Goal: Information Seeking & Learning: Learn about a topic

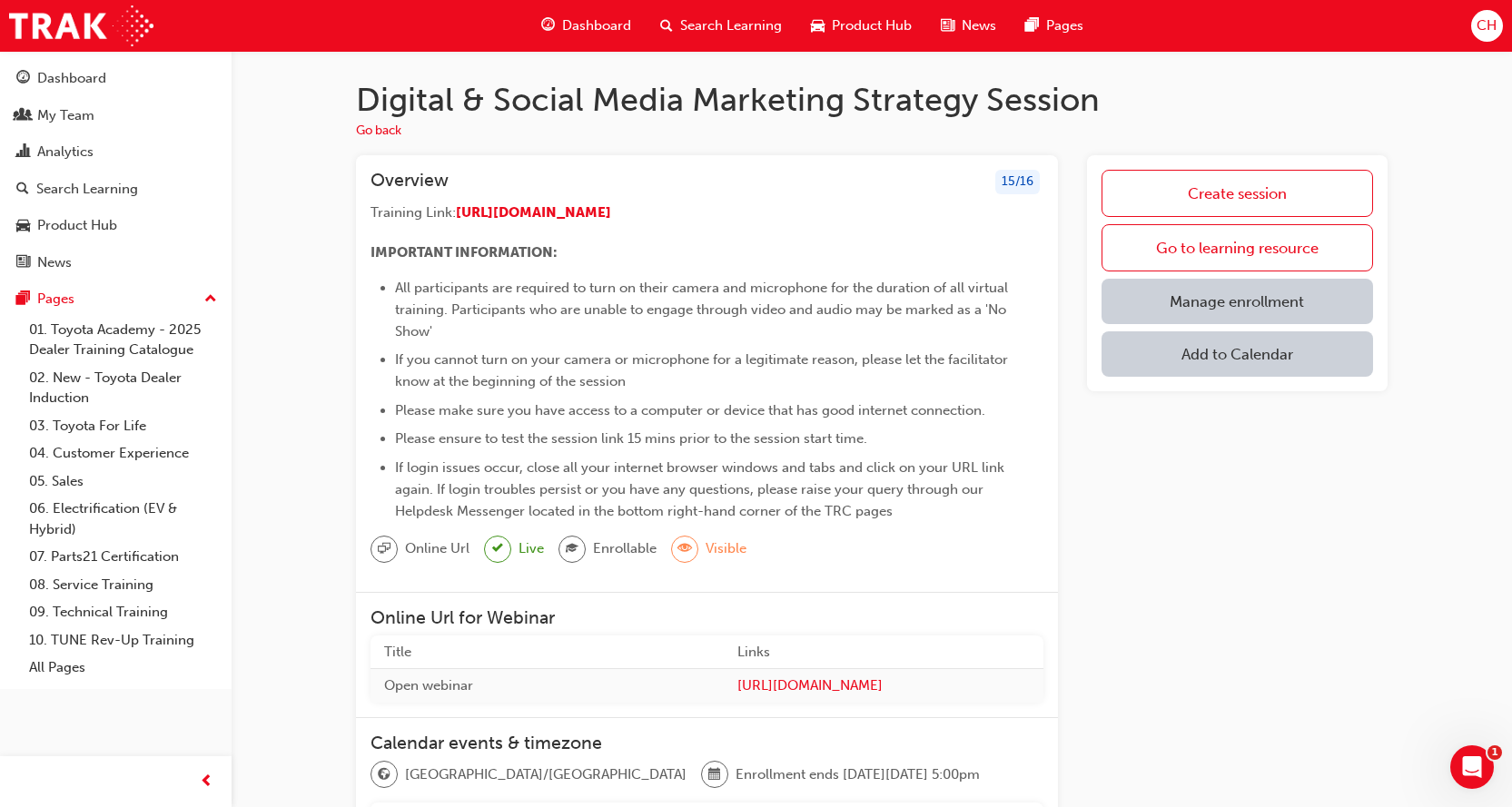
click at [709, 25] on span "Search Learning" at bounding box center [731, 26] width 101 height 21
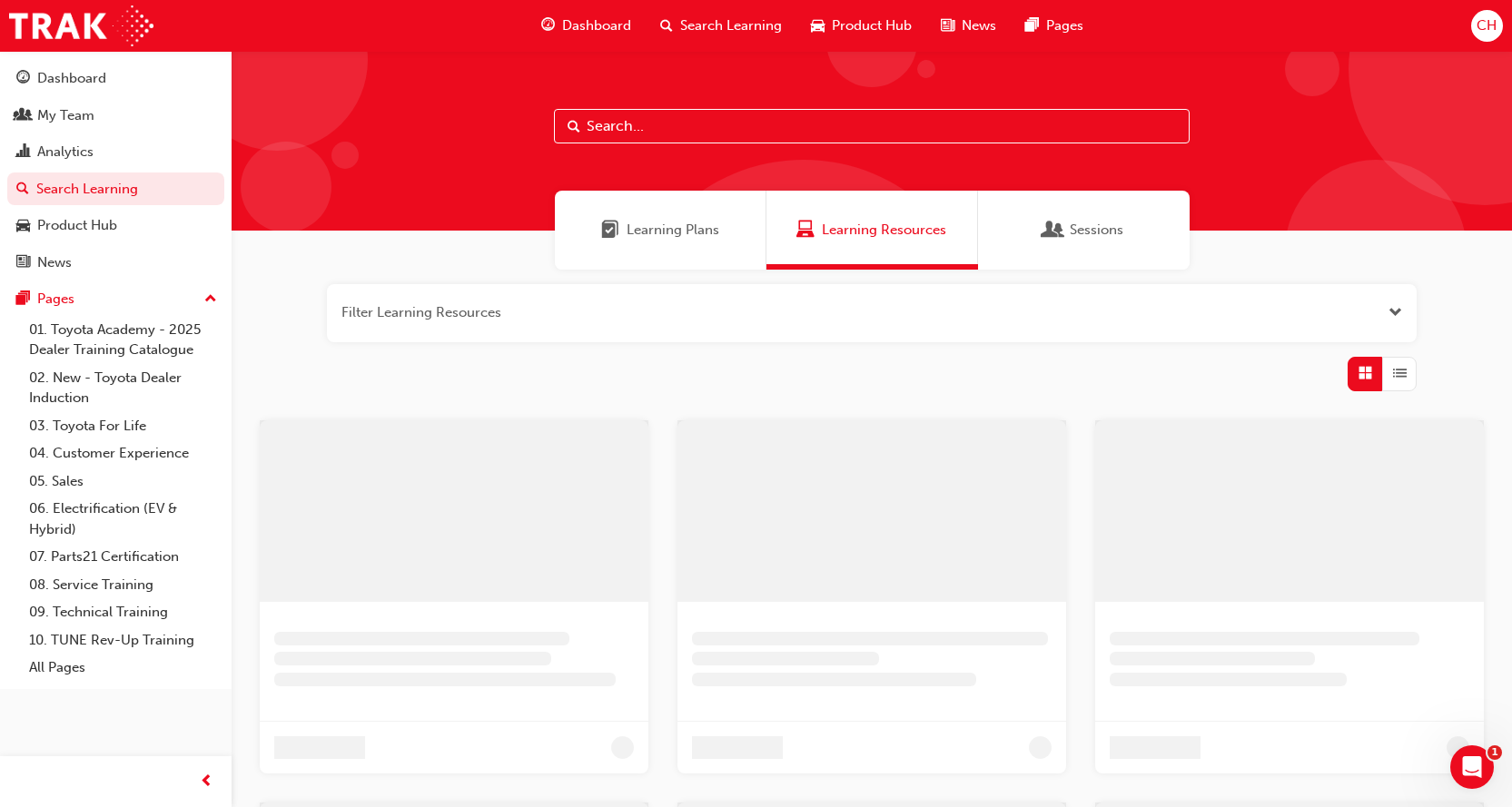
click at [751, 147] on div at bounding box center [871, 140] width 1280 height 180
click at [738, 133] on input "text" at bounding box center [871, 126] width 636 height 35
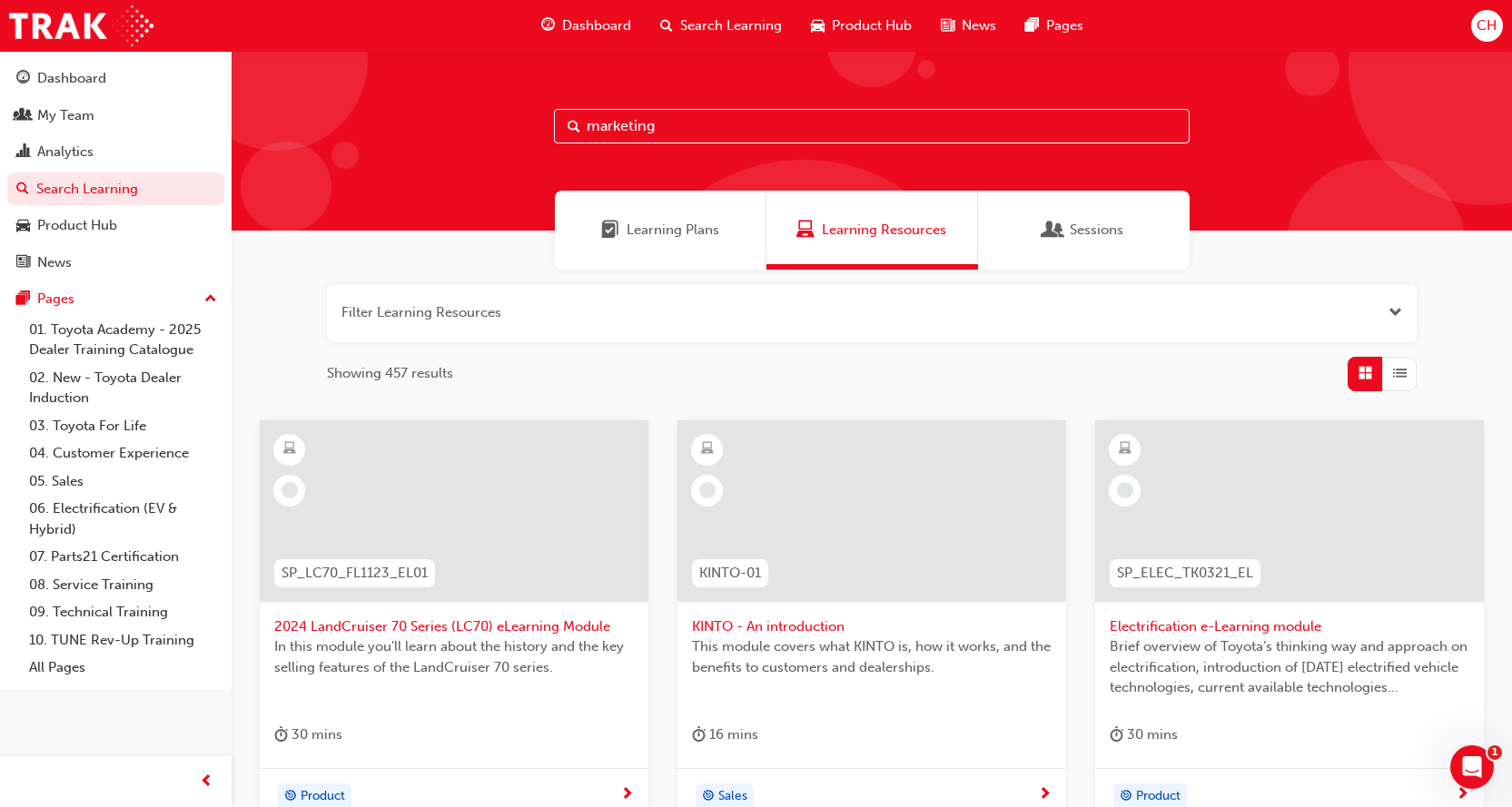
type input "marketing"
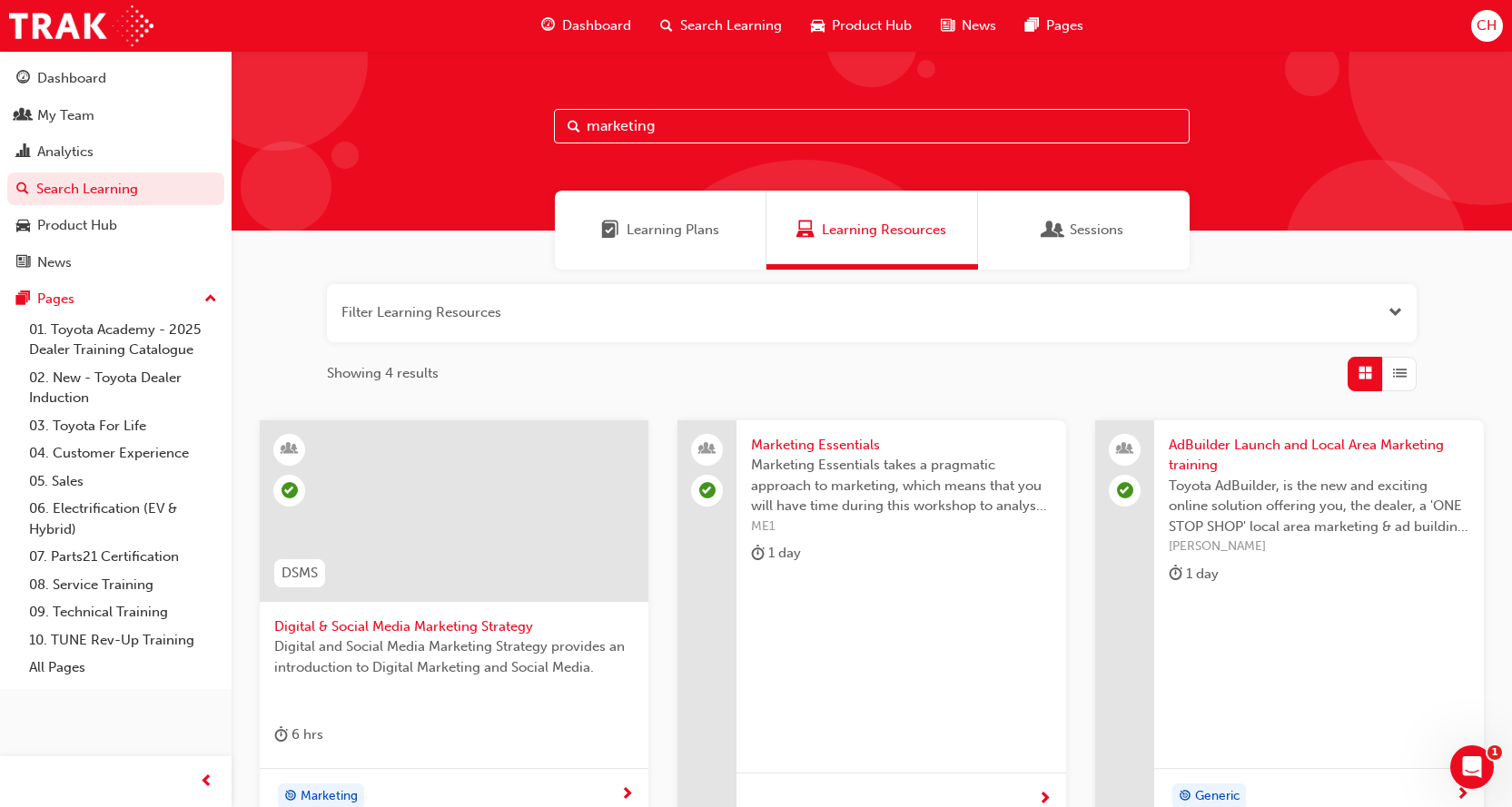
scroll to position [273, 0]
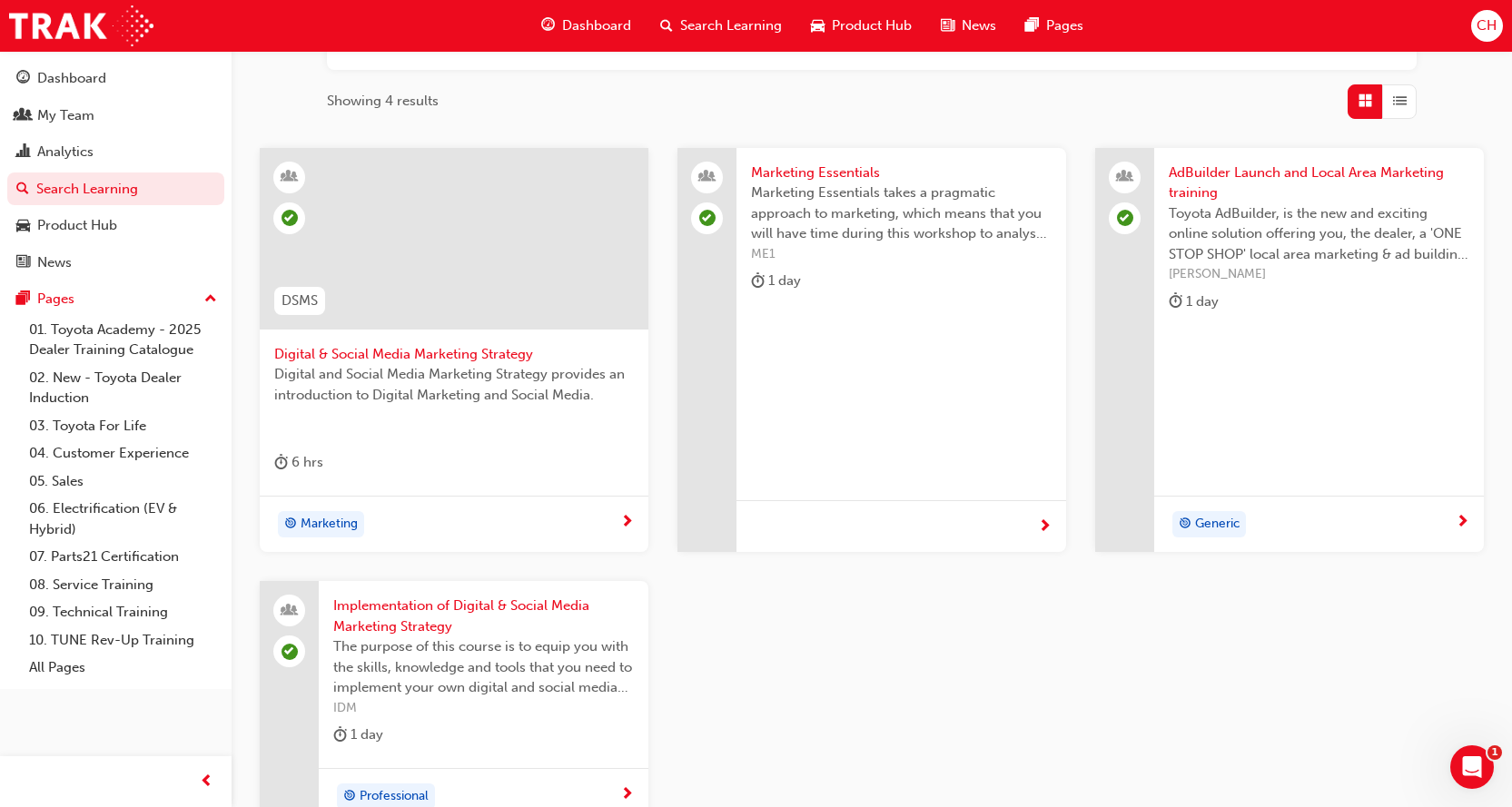
click at [814, 165] on span "Marketing Essentials" at bounding box center [901, 172] width 300 height 21
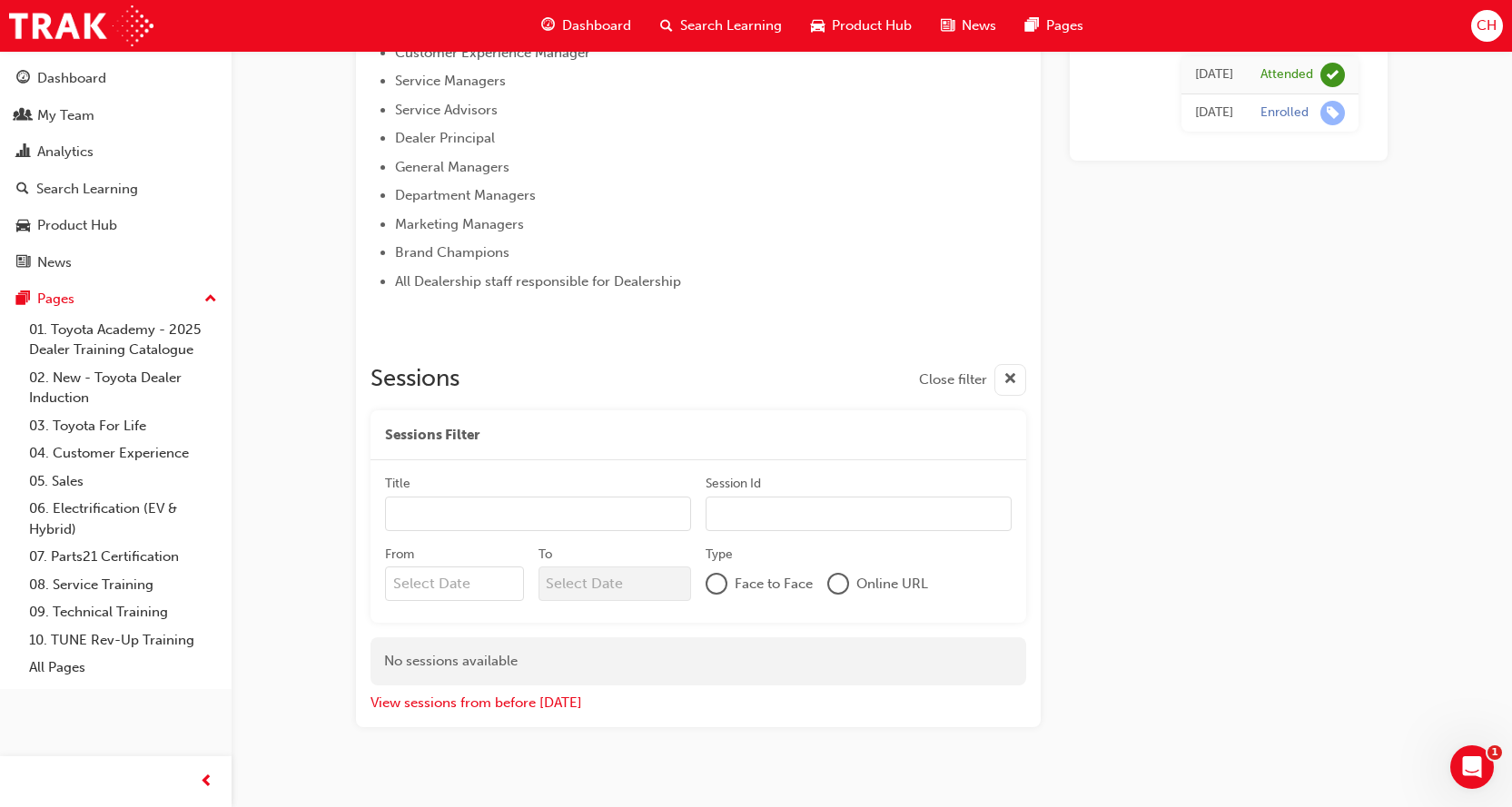
scroll to position [996, 0]
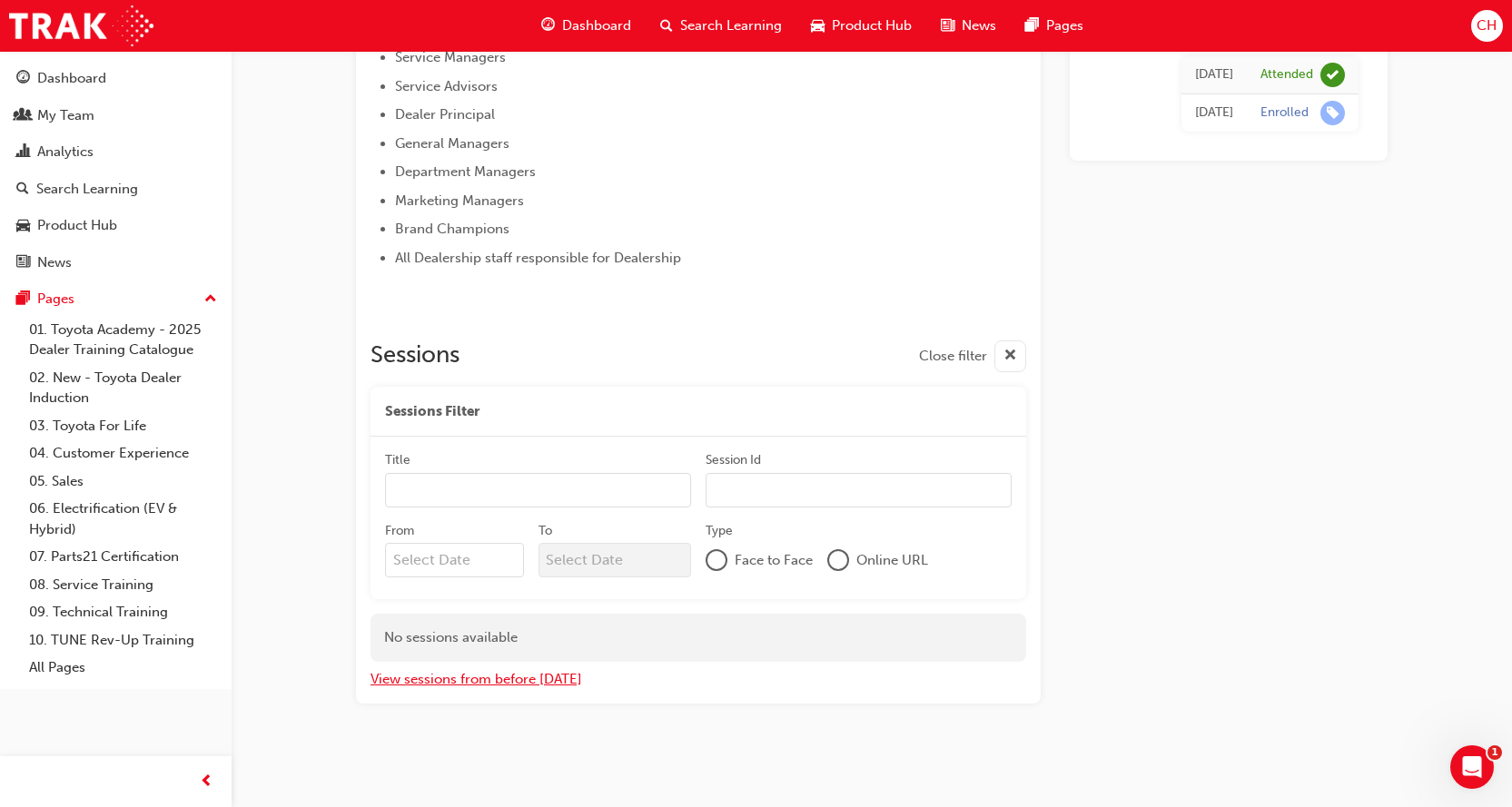
click at [518, 677] on button "View sessions from before [DATE]" at bounding box center [475, 680] width 212 height 21
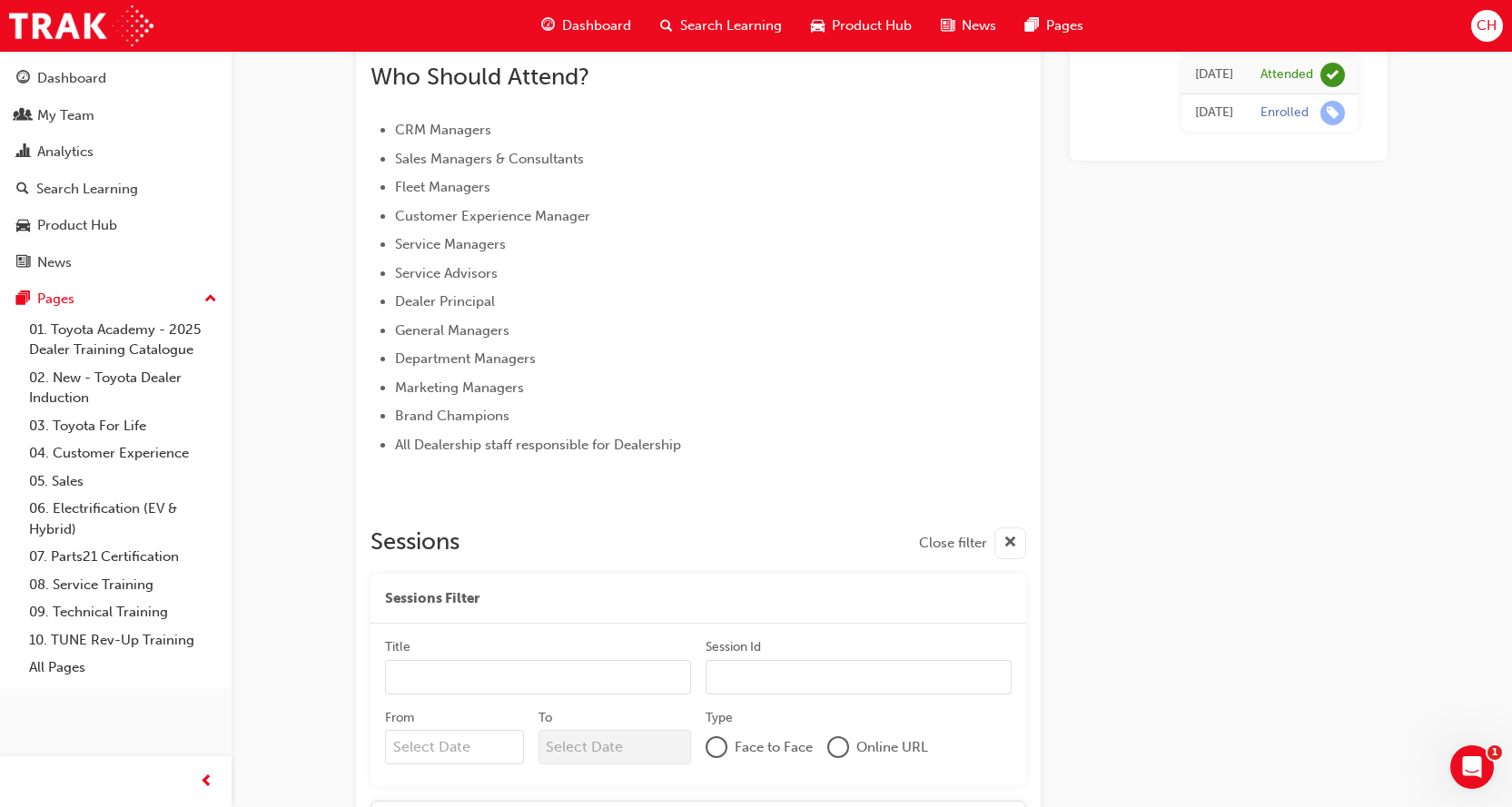
scroll to position [542, 0]
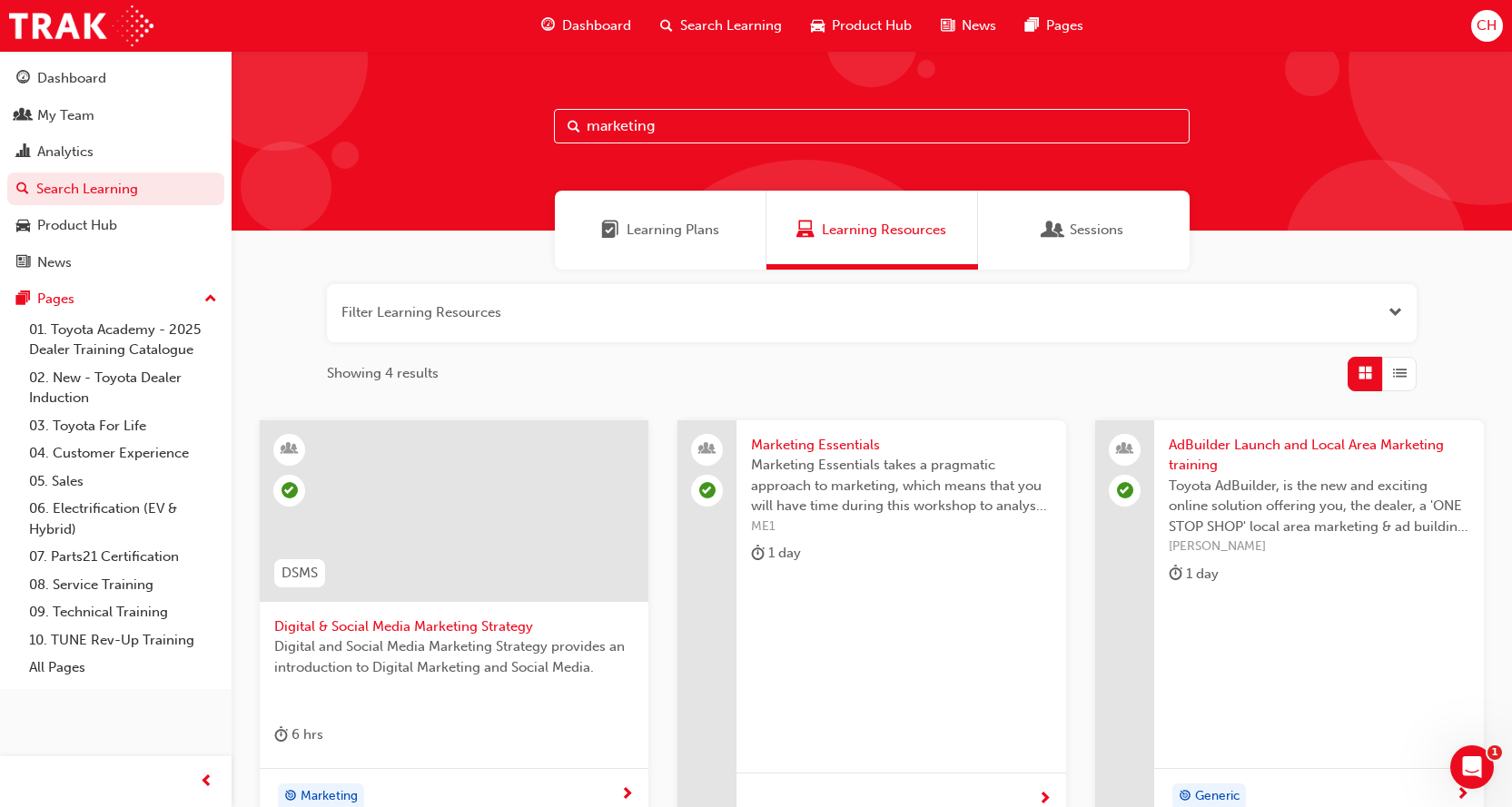
click at [660, 241] on div "Learning Plans" at bounding box center [661, 230] width 212 height 79
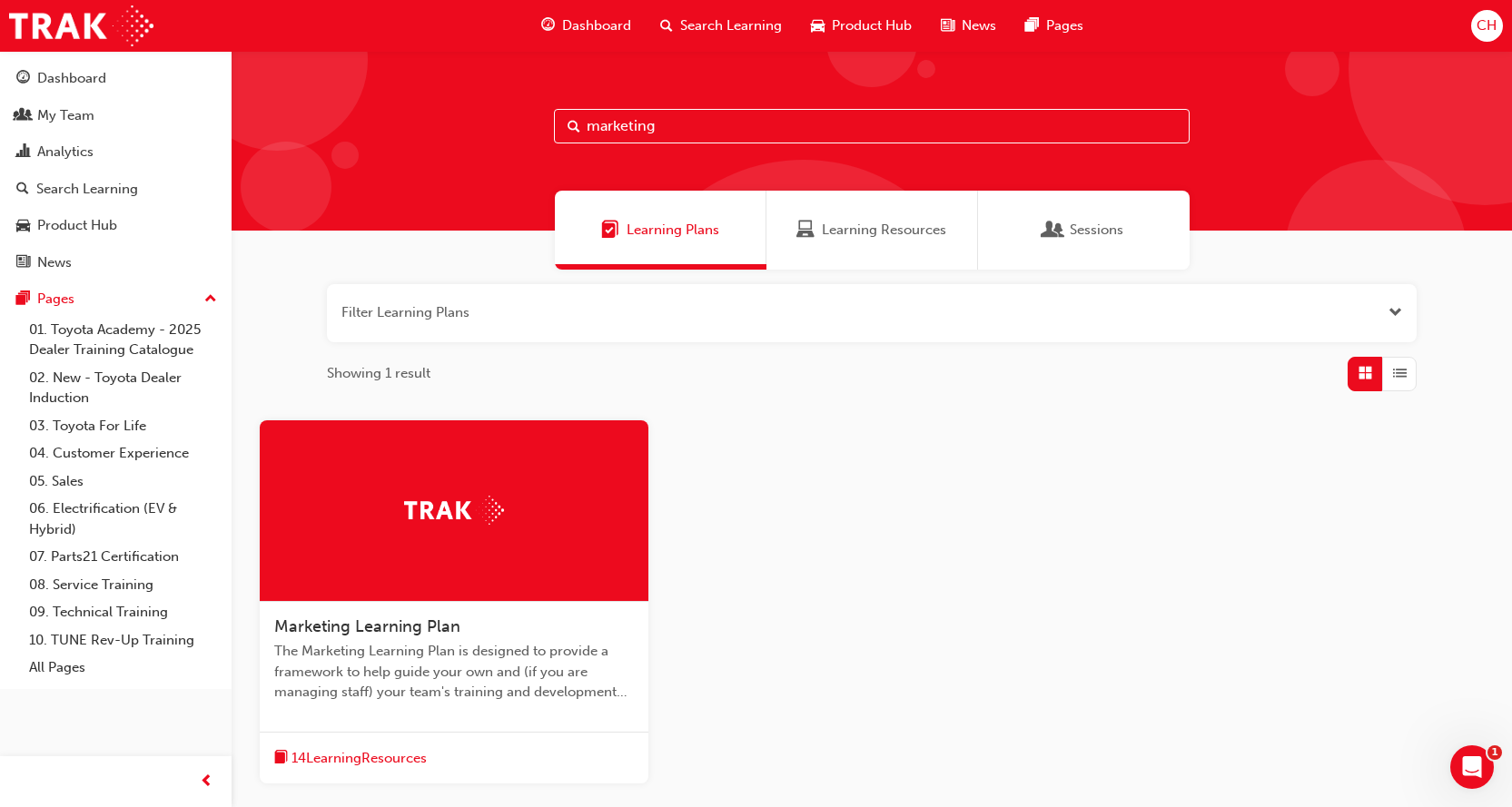
scroll to position [152, 0]
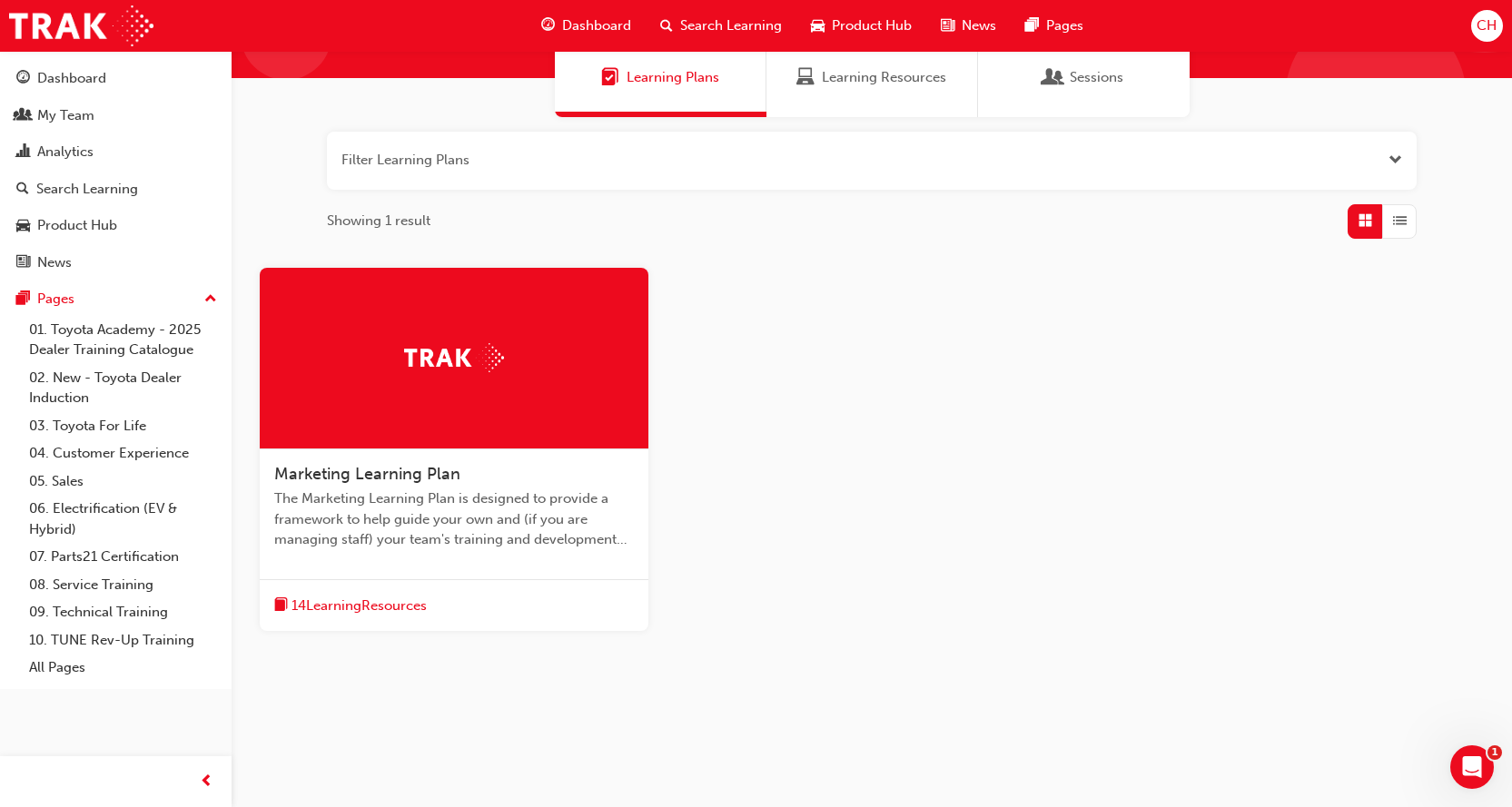
click at [432, 469] on span "Marketing Learning Plan" at bounding box center [367, 474] width 186 height 20
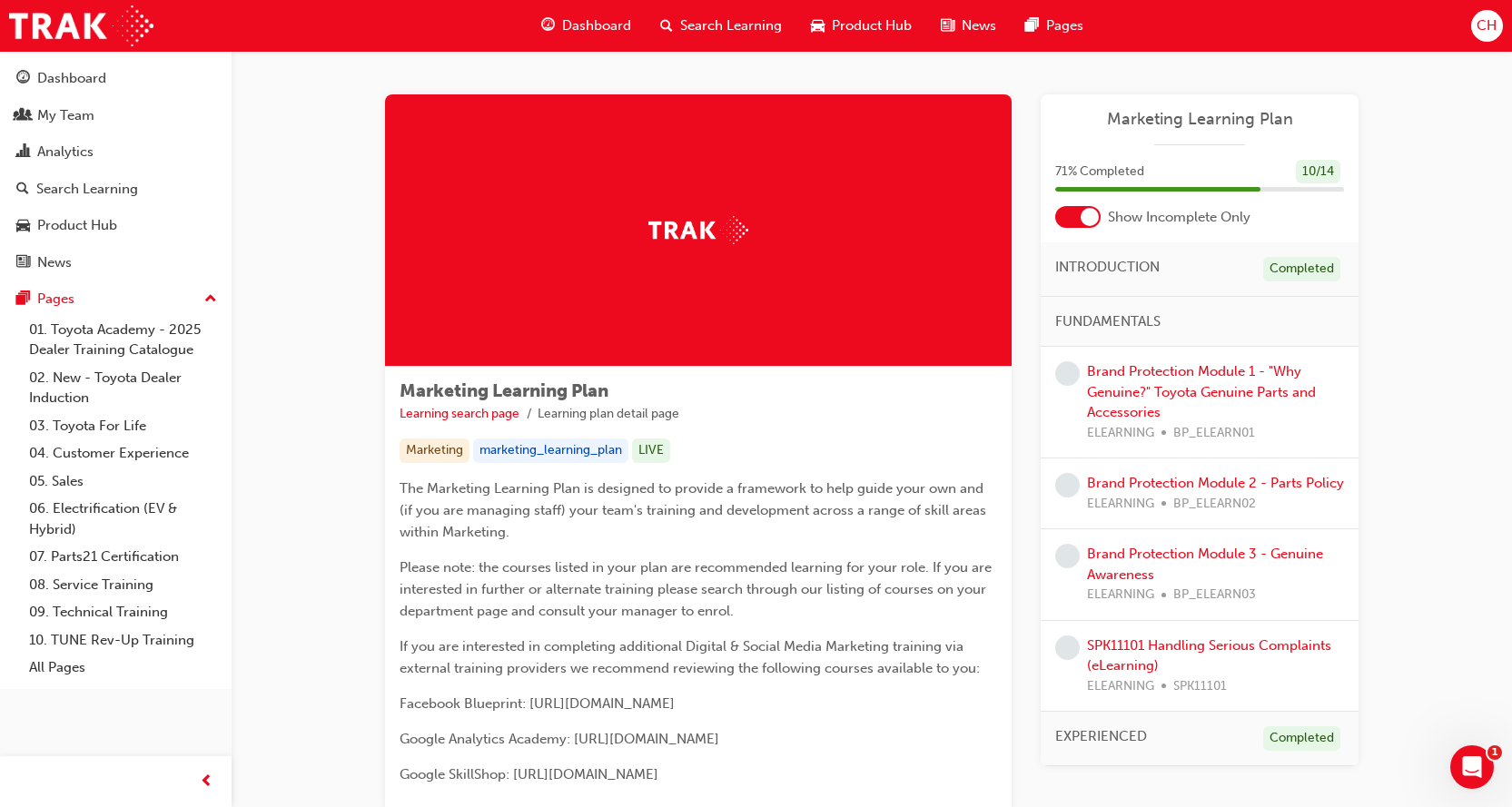
click at [711, 22] on span "Search Learning" at bounding box center [731, 26] width 101 height 21
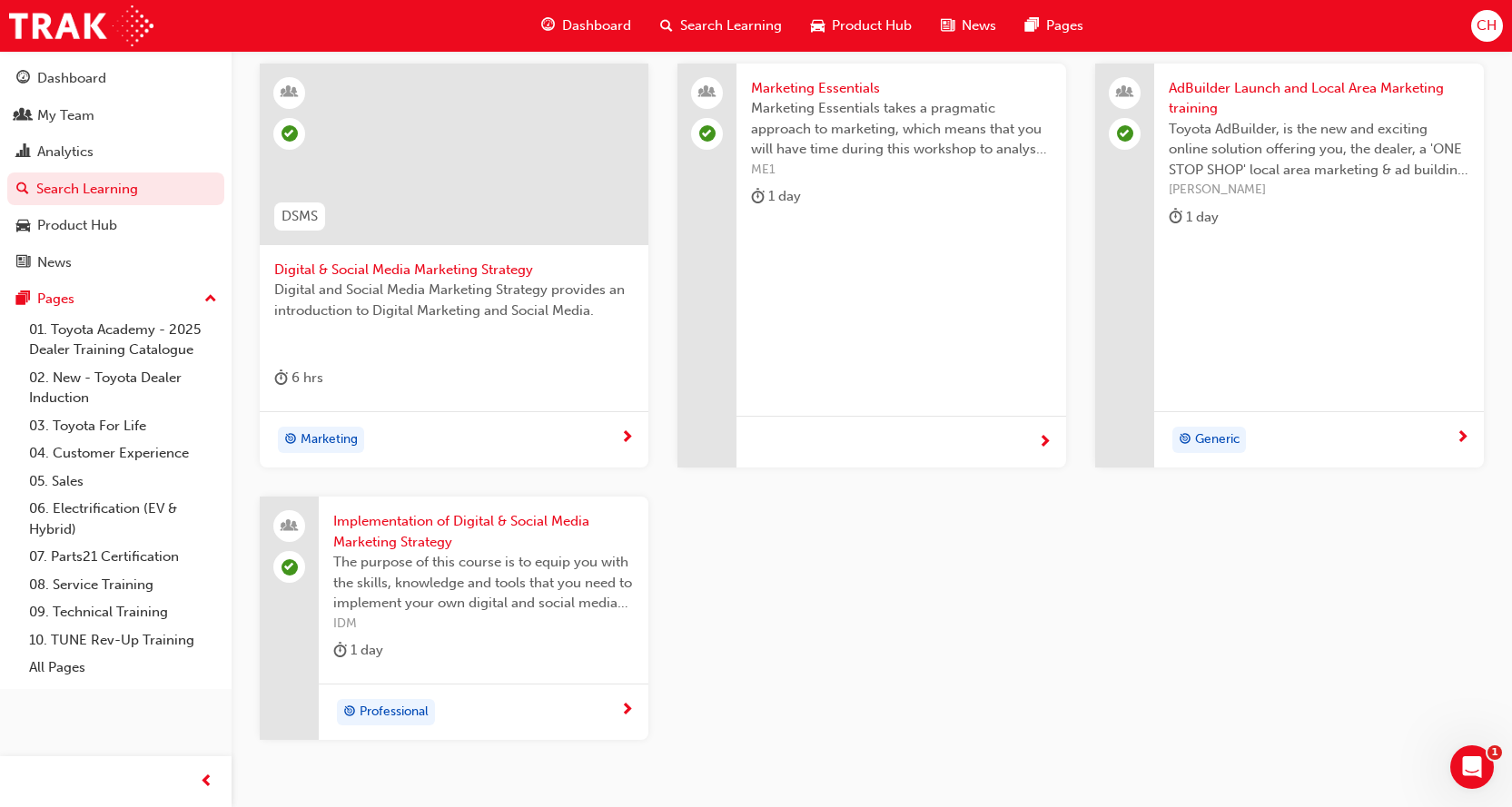
scroll to position [466, 0]
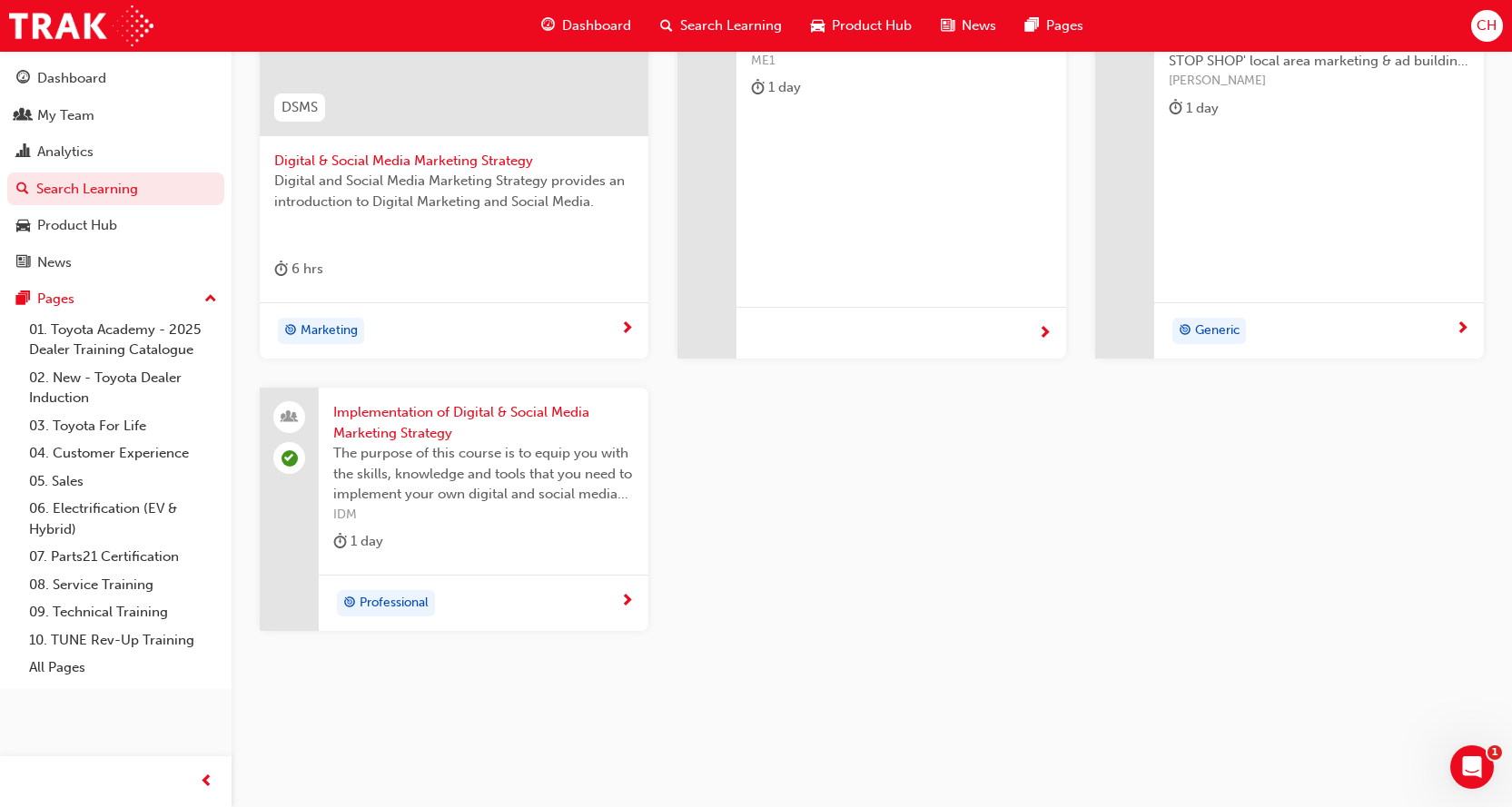
click at [489, 402] on span "Implementation of Digital & Social Media Marketing Strategy" at bounding box center [483, 422] width 300 height 41
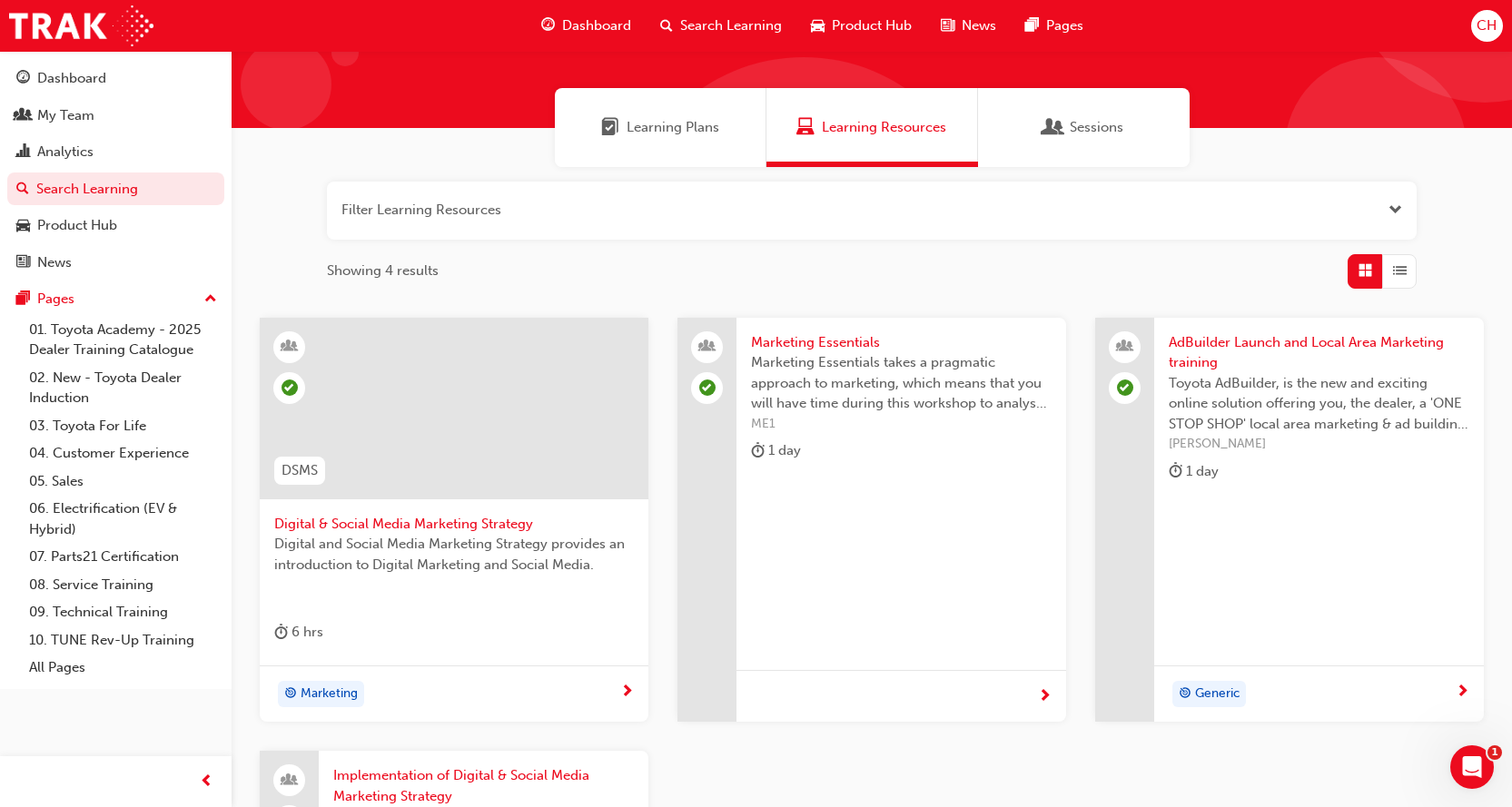
click at [424, 520] on span "Digital & Social Media Marketing Strategy" at bounding box center [454, 524] width 359 height 21
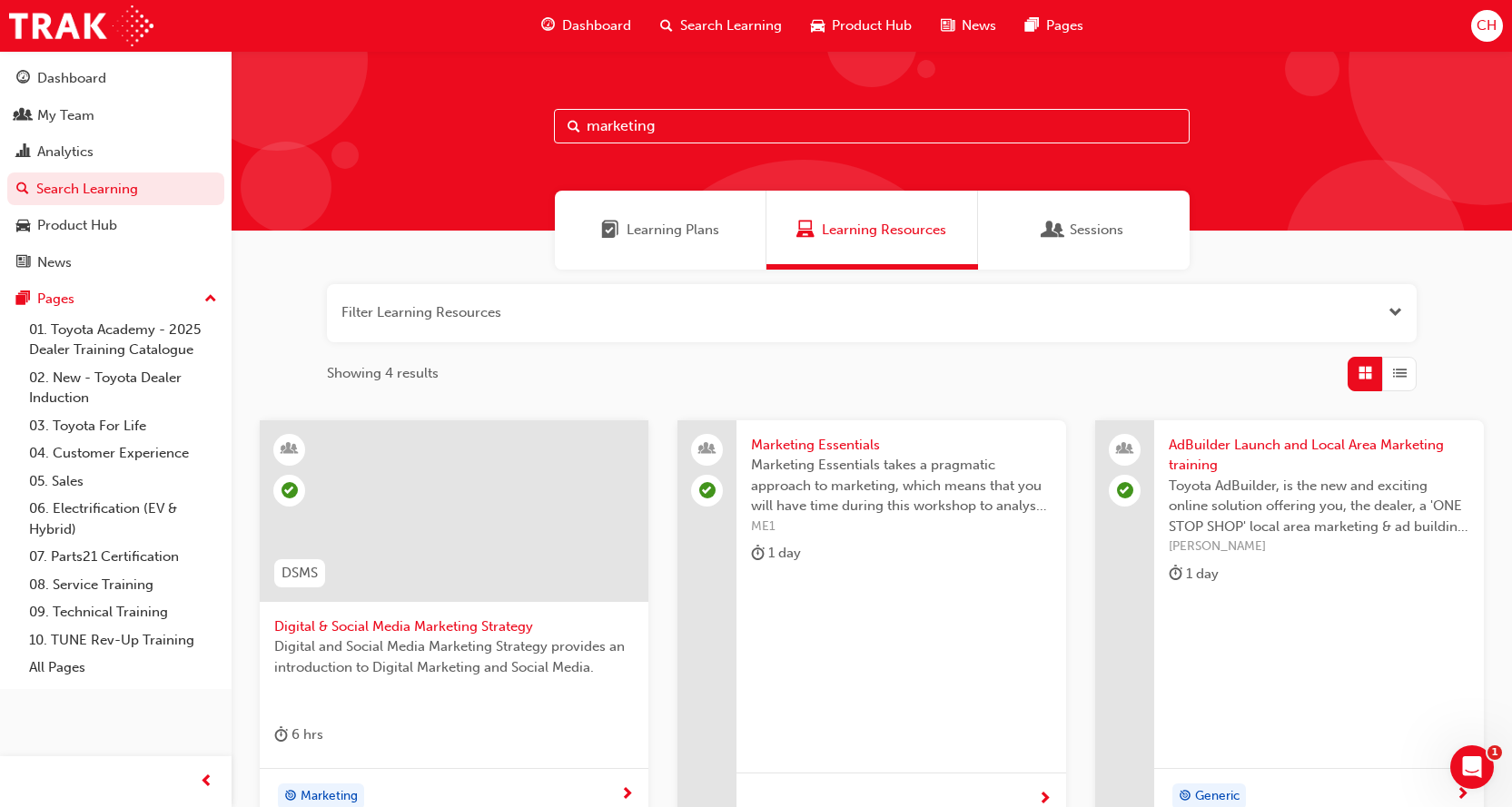
click at [1090, 232] on span "Sessions" at bounding box center [1096, 230] width 54 height 21
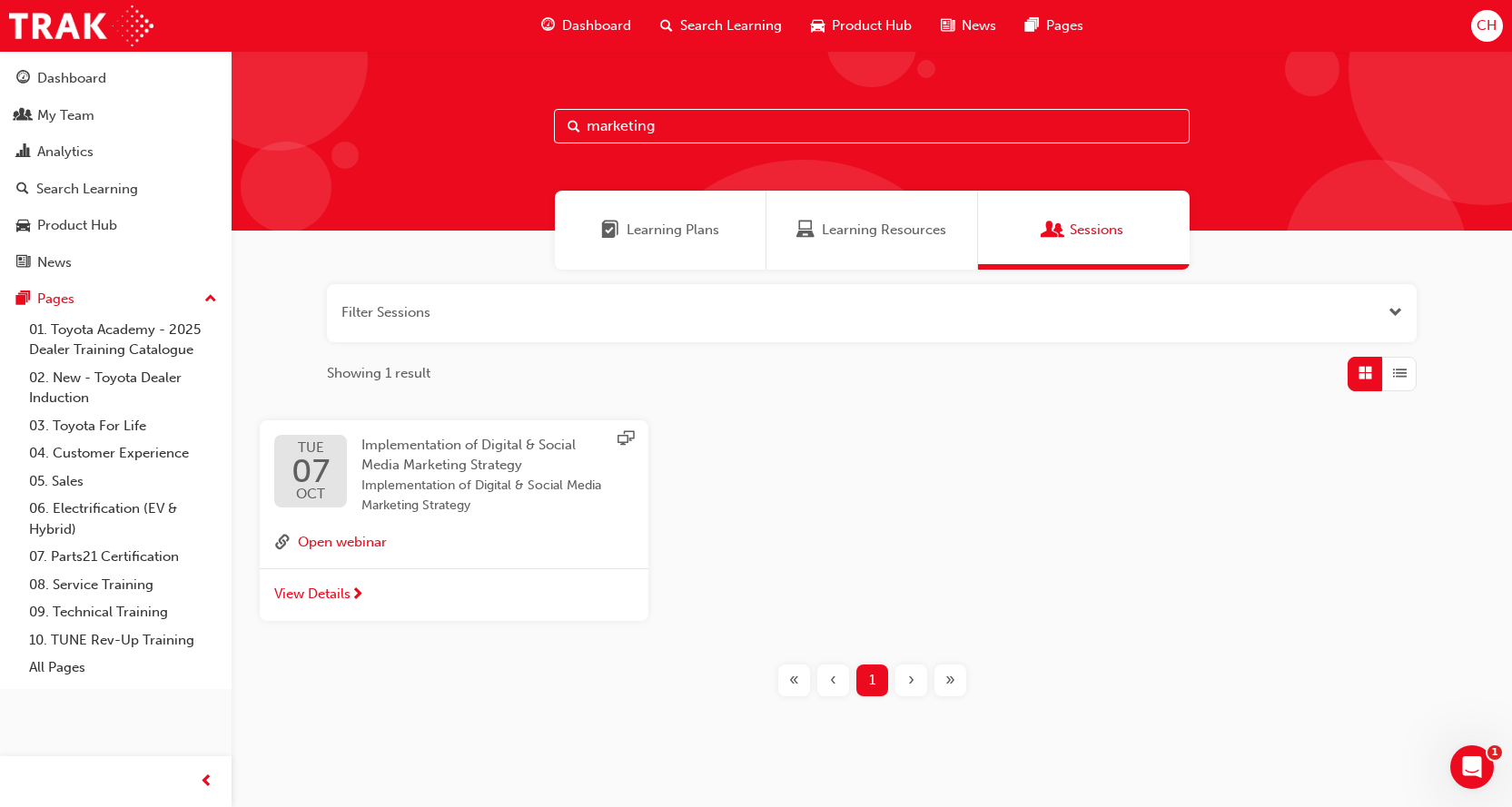
click at [856, 222] on span "Learning Resources" at bounding box center [883, 230] width 124 height 21
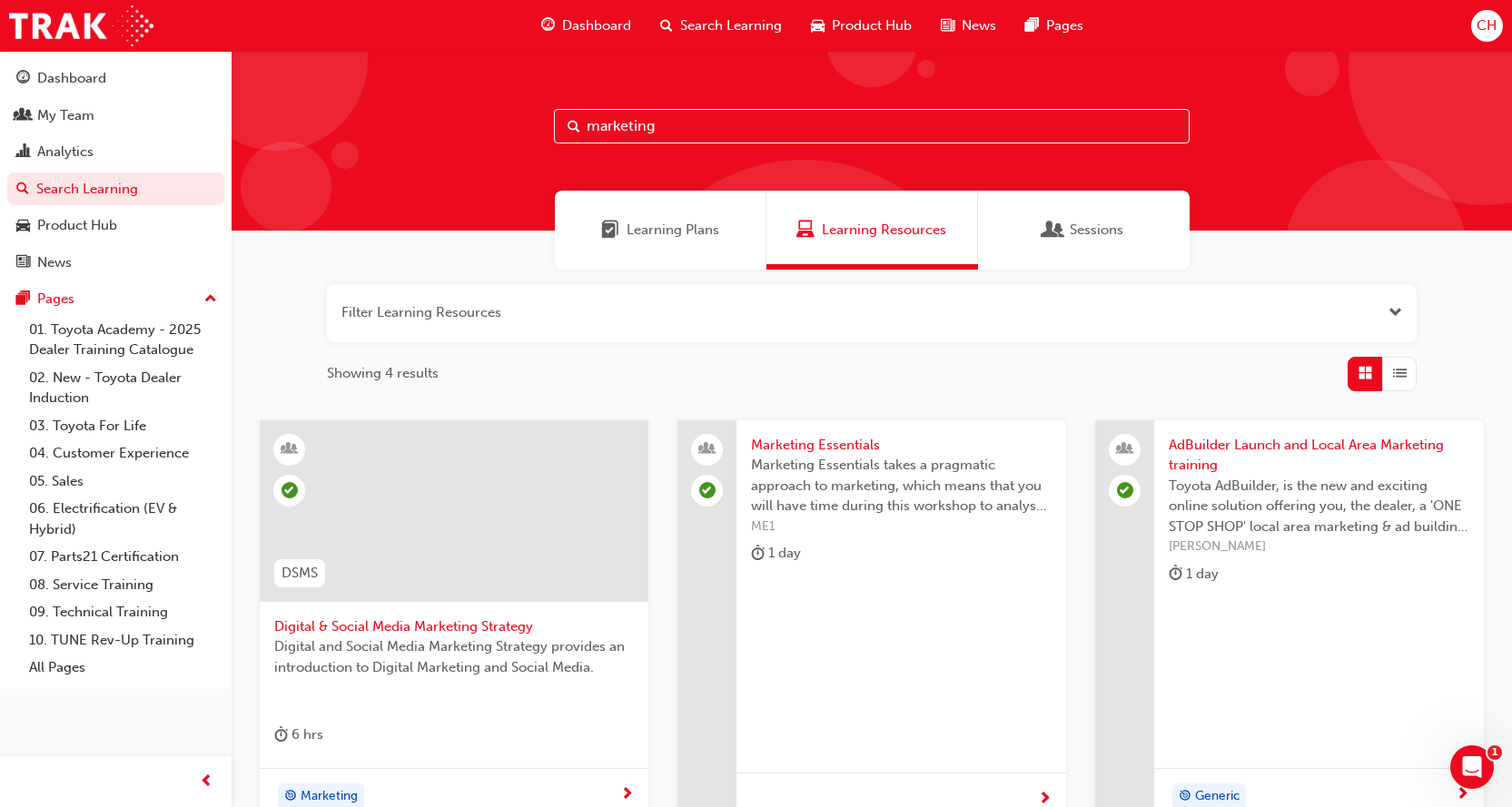
click at [1074, 231] on span "Sessions" at bounding box center [1096, 230] width 54 height 21
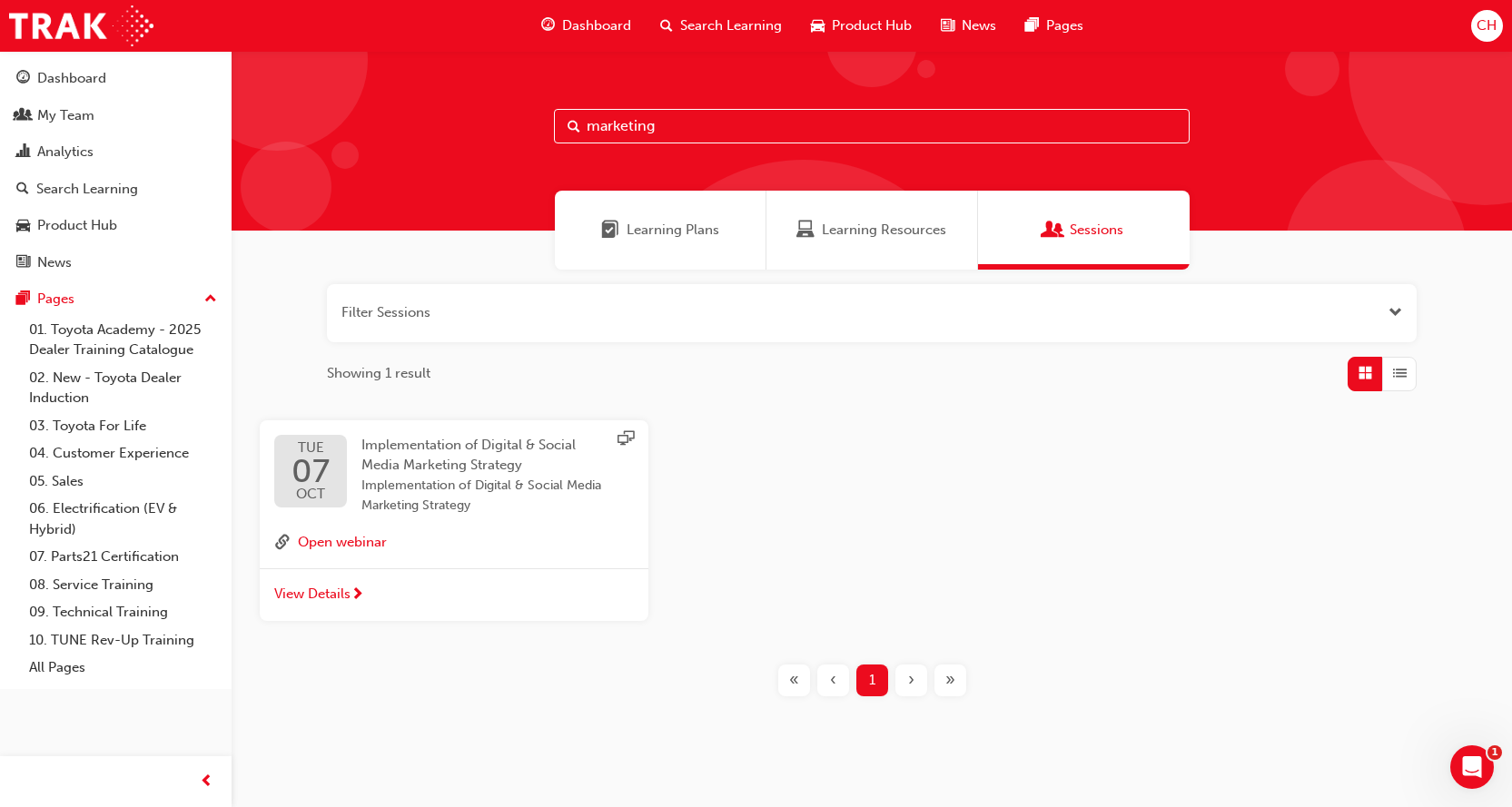
click at [907, 235] on span "Learning Resources" at bounding box center [883, 230] width 124 height 21
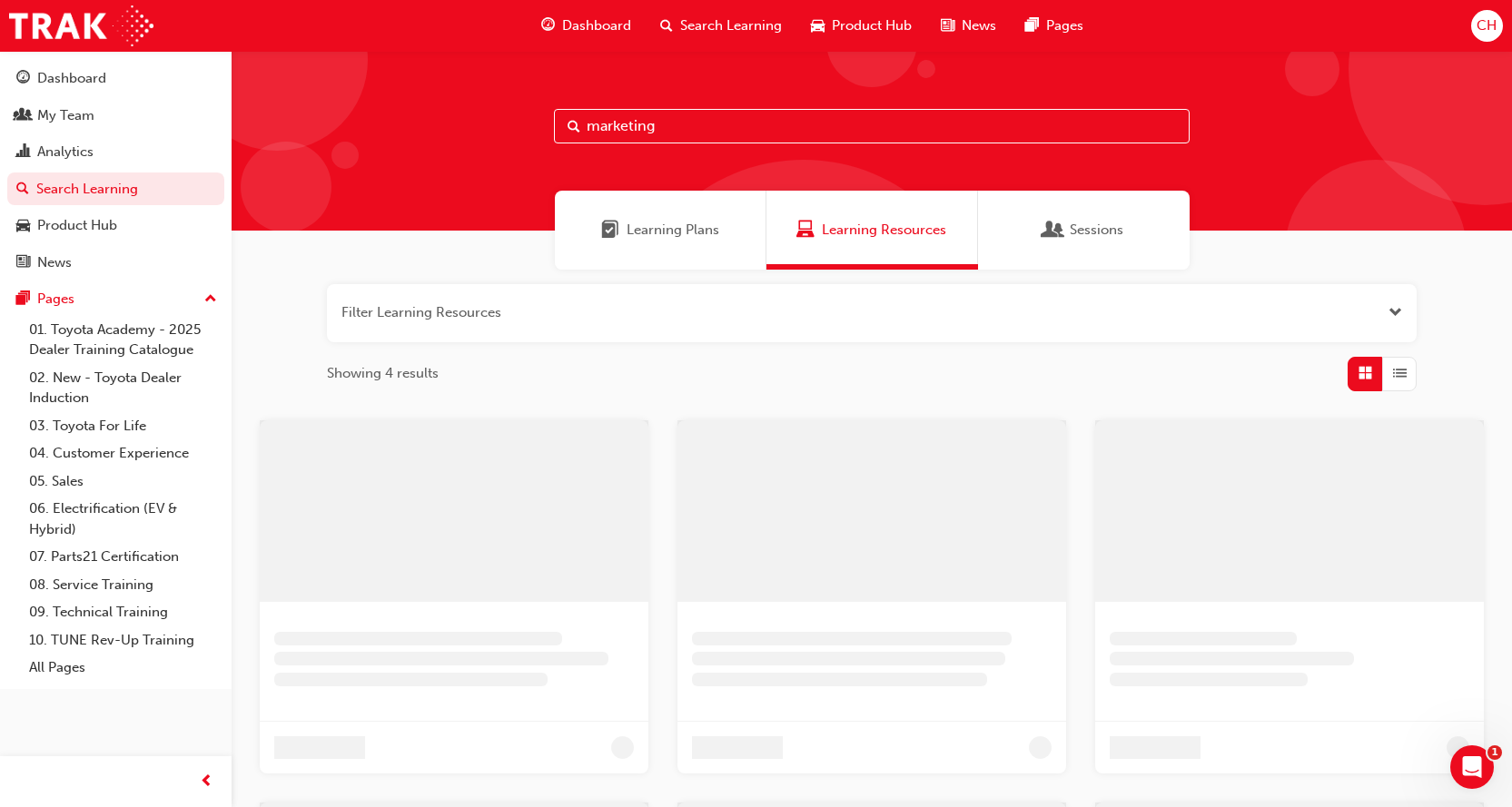
click at [723, 234] on div "Learning Plans" at bounding box center [661, 230] width 212 height 79
